Goal: Information Seeking & Learning: Find specific page/section

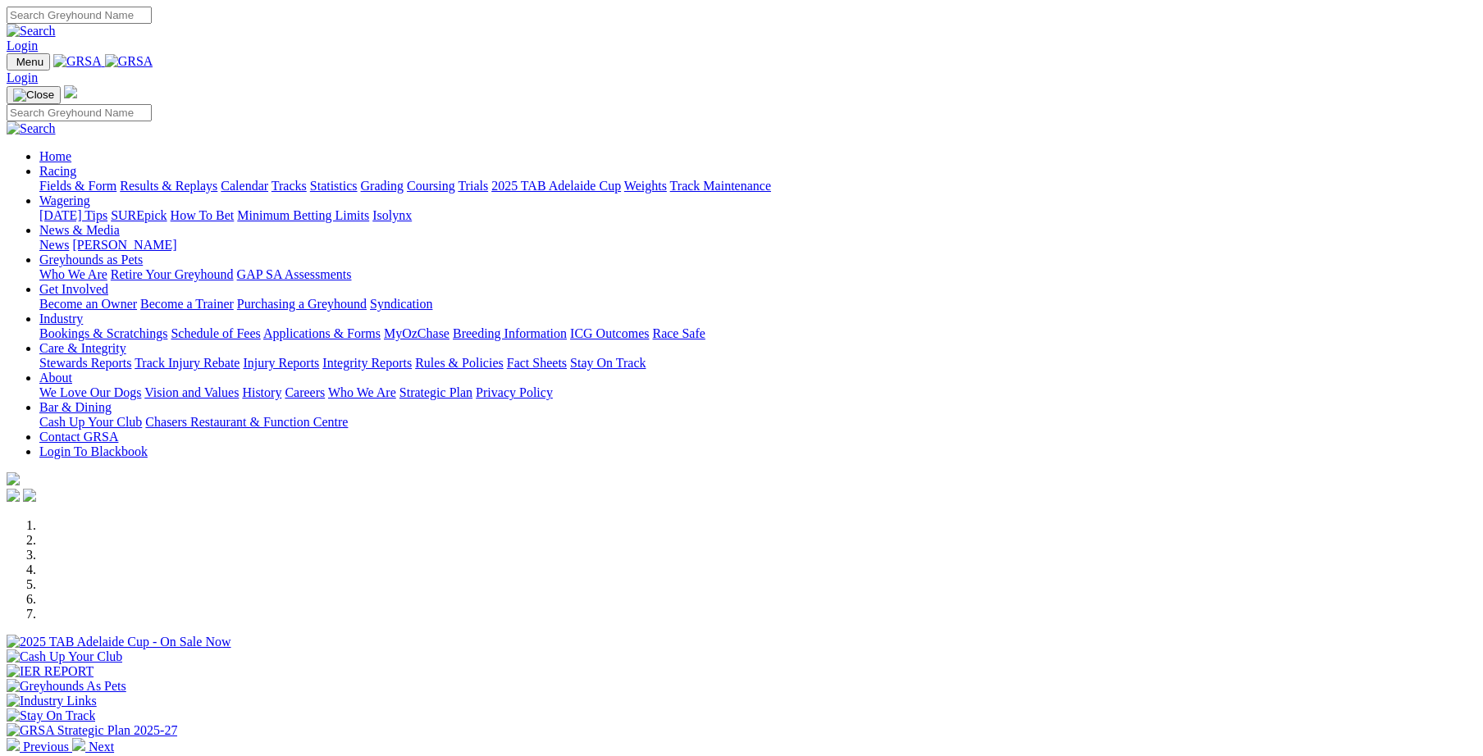
scroll to position [454, 0]
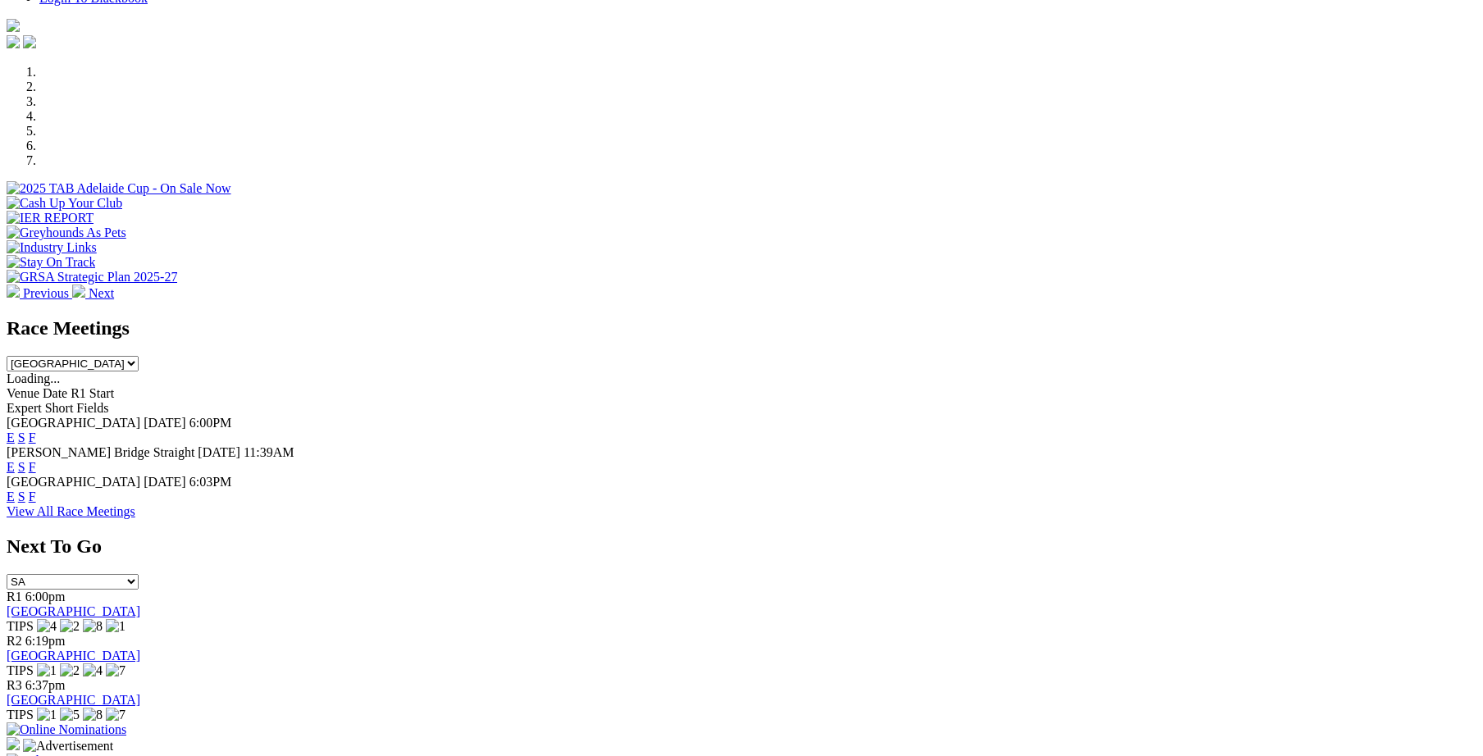
drag, startPoint x: 187, startPoint y: 358, endPoint x: 133, endPoint y: 399, distance: 67.4
drag, startPoint x: 133, startPoint y: 399, endPoint x: 4, endPoint y: 140, distance: 288.6
click at [36, 431] on link "F" at bounding box center [32, 438] width 7 height 14
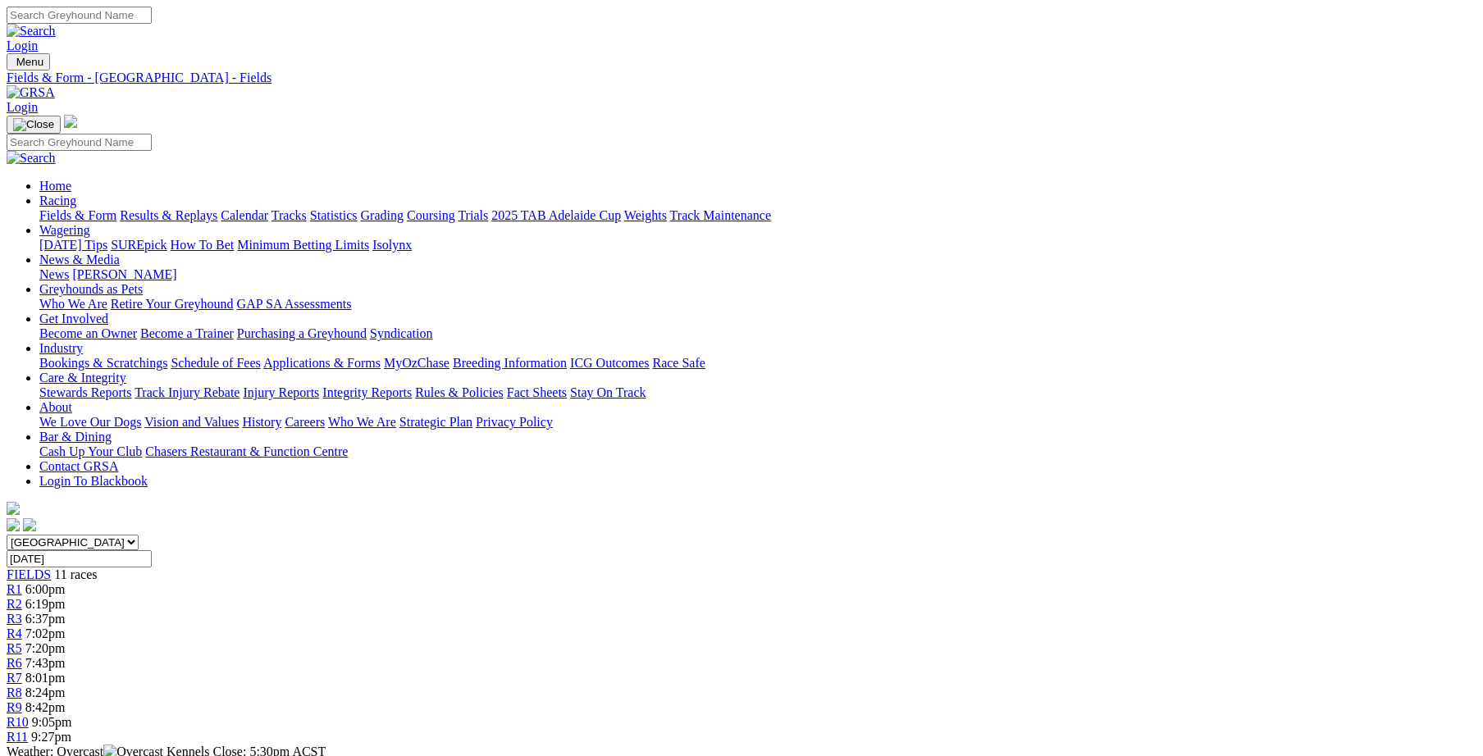
click at [412, 385] on link "Integrity Reports" at bounding box center [366, 392] width 89 height 14
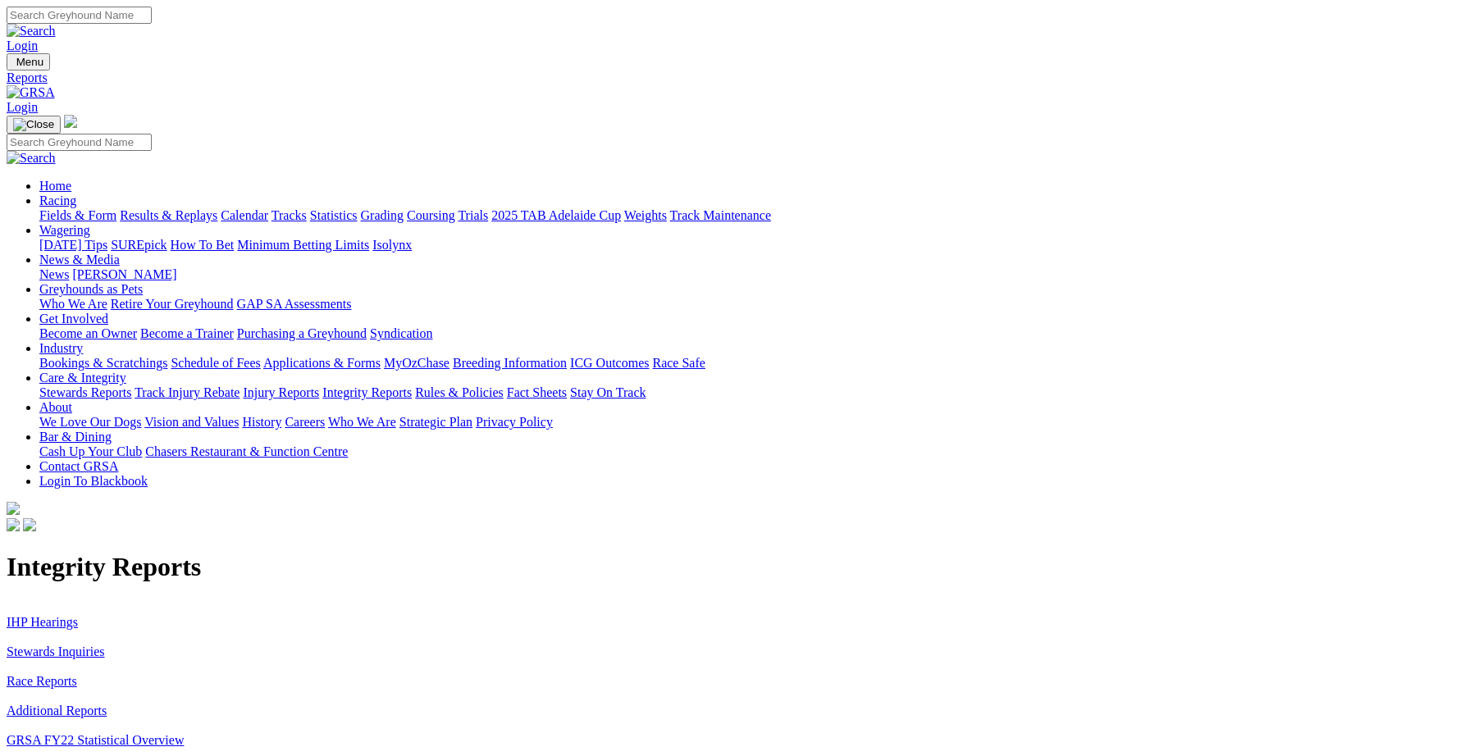
click at [105, 645] on link "Stewards Inquiries" at bounding box center [56, 652] width 98 height 14
